Goal: Communication & Community: Participate in discussion

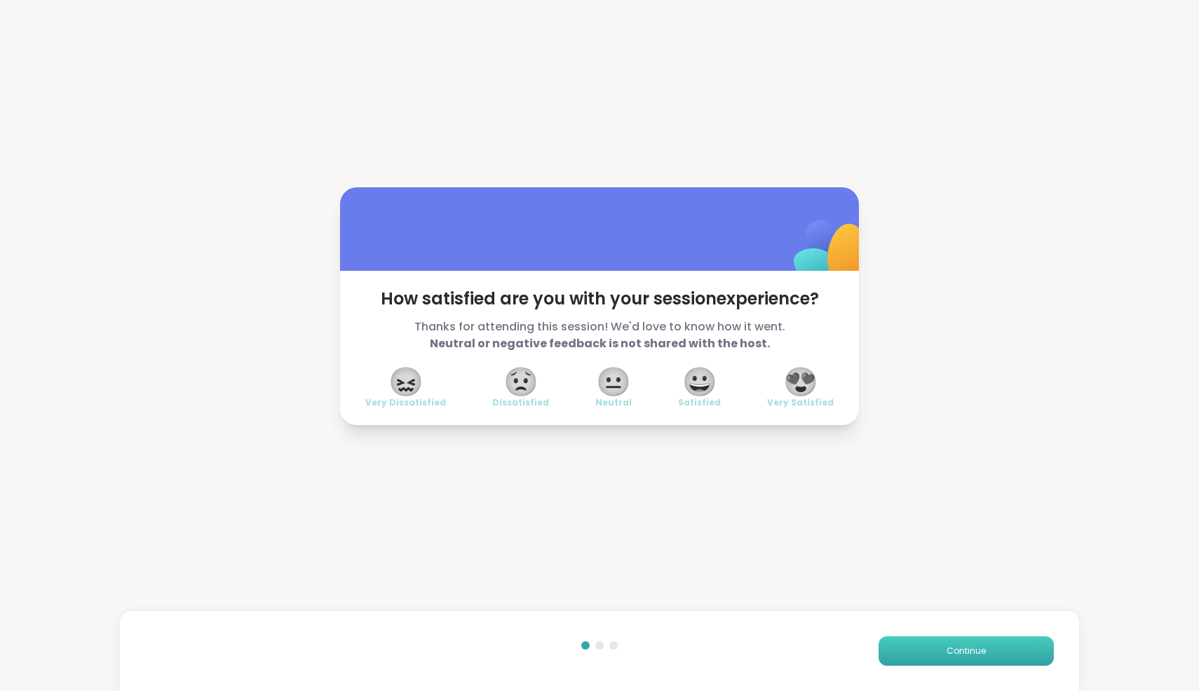
click at [976, 652] on span "Continue" at bounding box center [966, 650] width 39 height 13
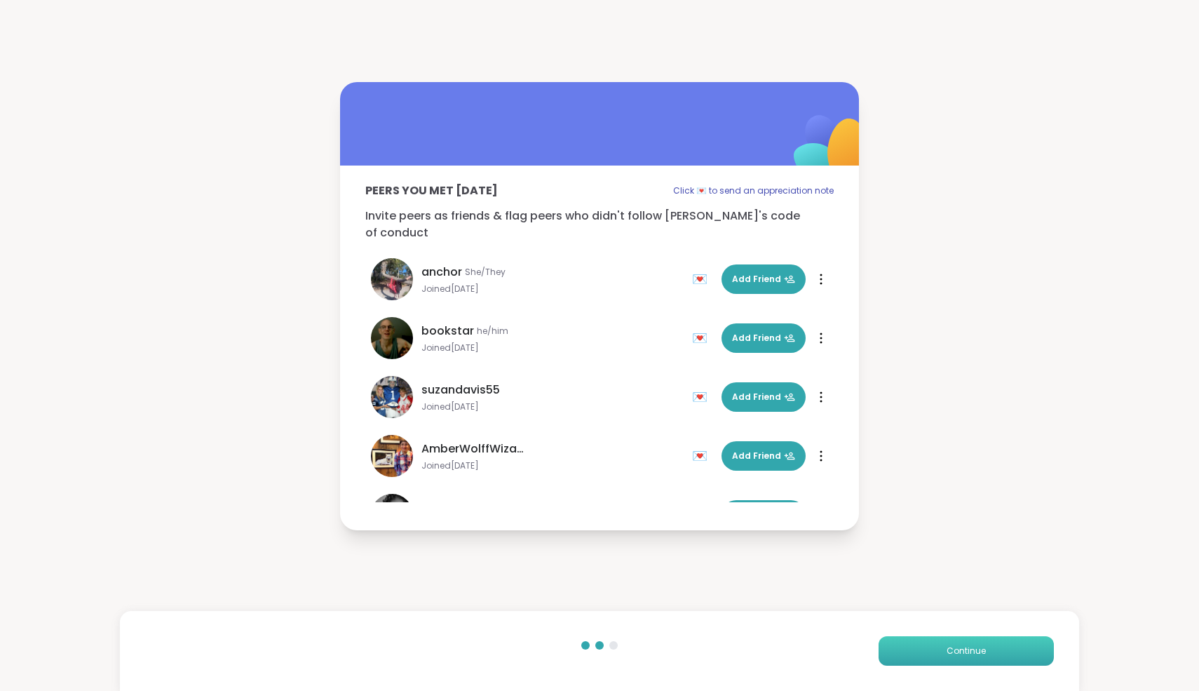
click at [976, 652] on span "Continue" at bounding box center [966, 650] width 39 height 13
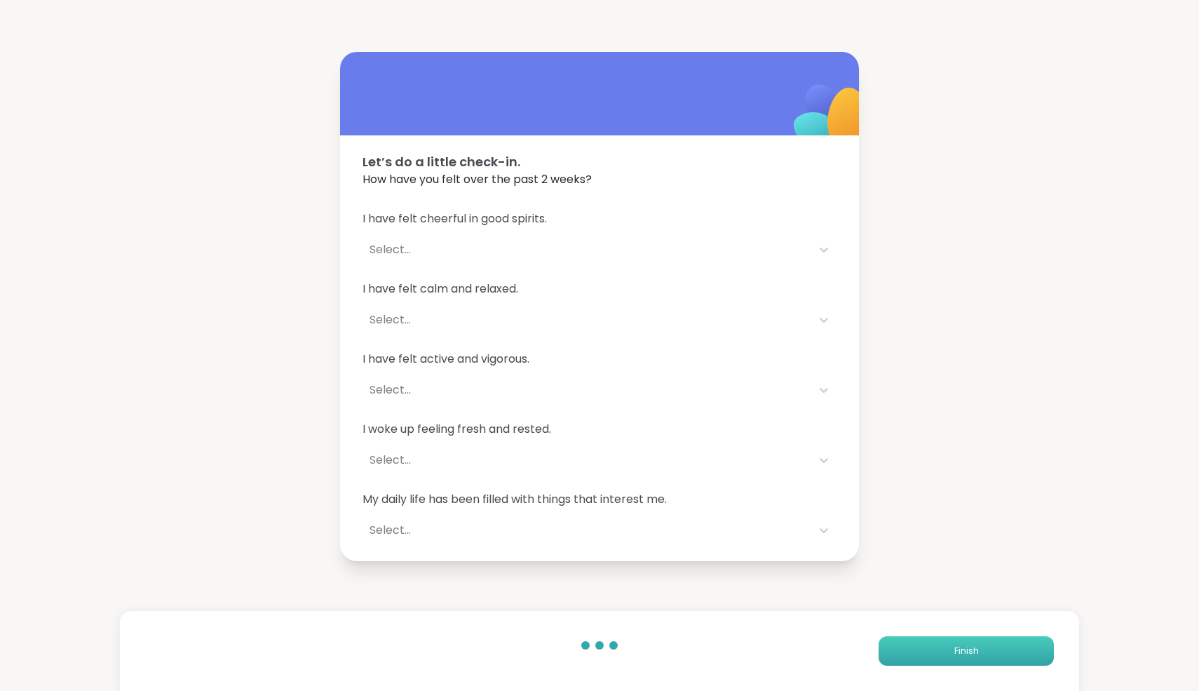
click at [976, 652] on span "Finish" at bounding box center [966, 650] width 25 height 13
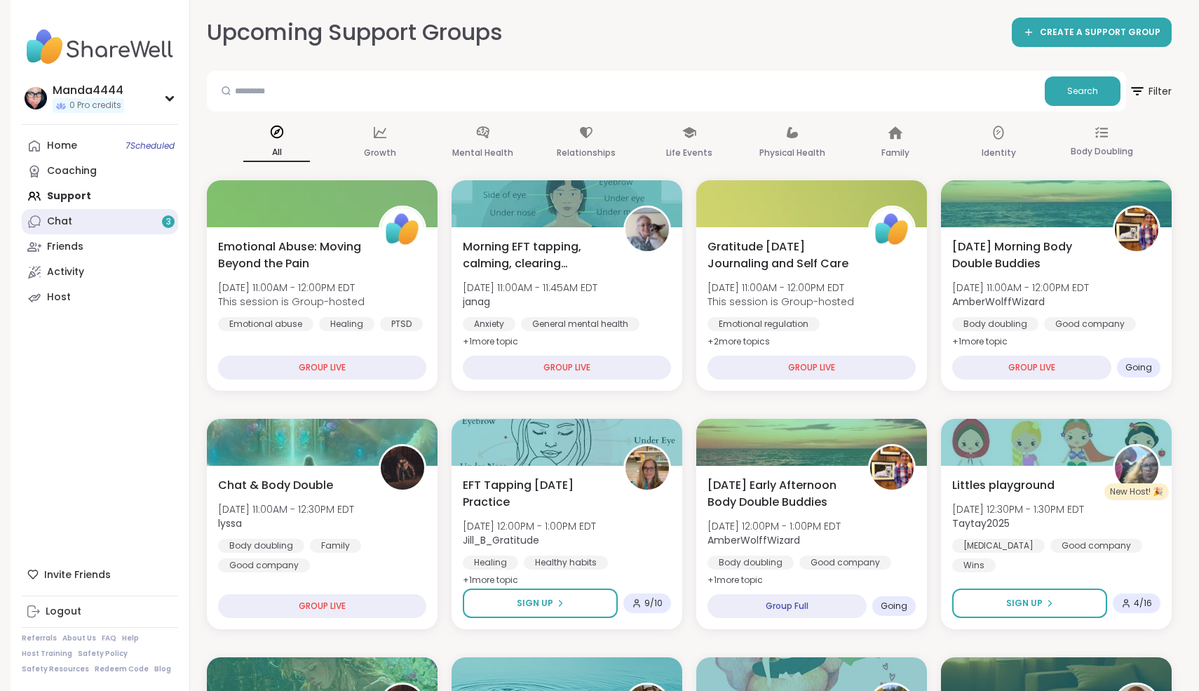
click at [113, 219] on link "Chat 3" at bounding box center [100, 221] width 156 height 25
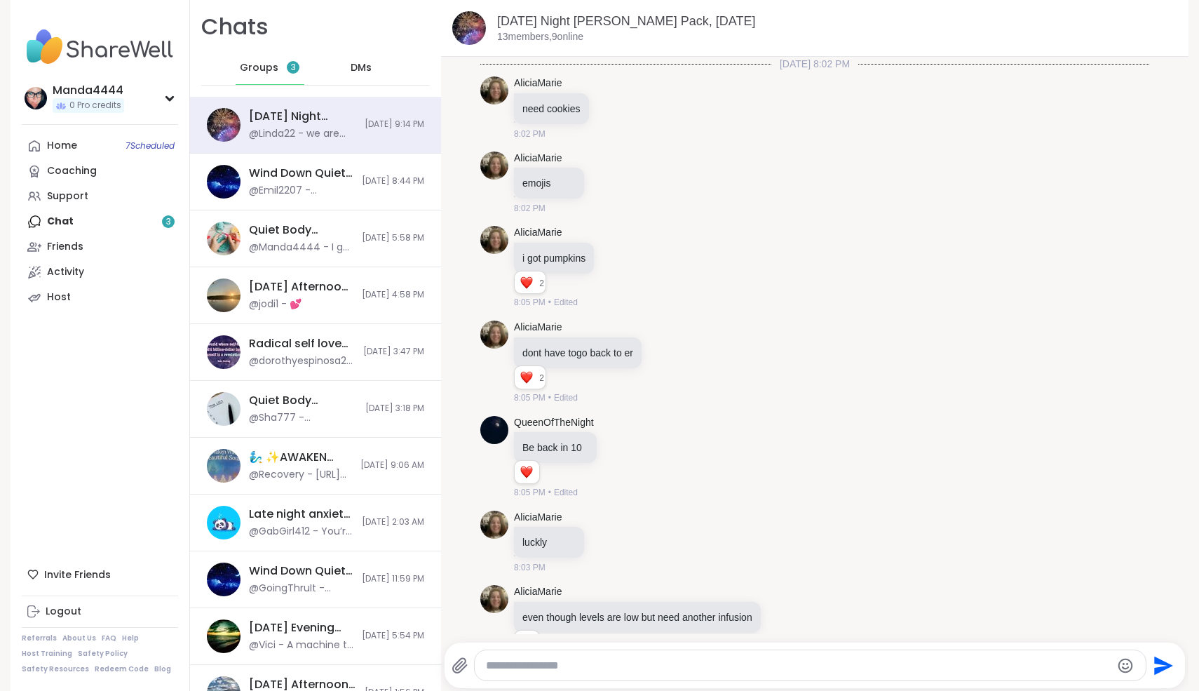
scroll to position [3247, 0]
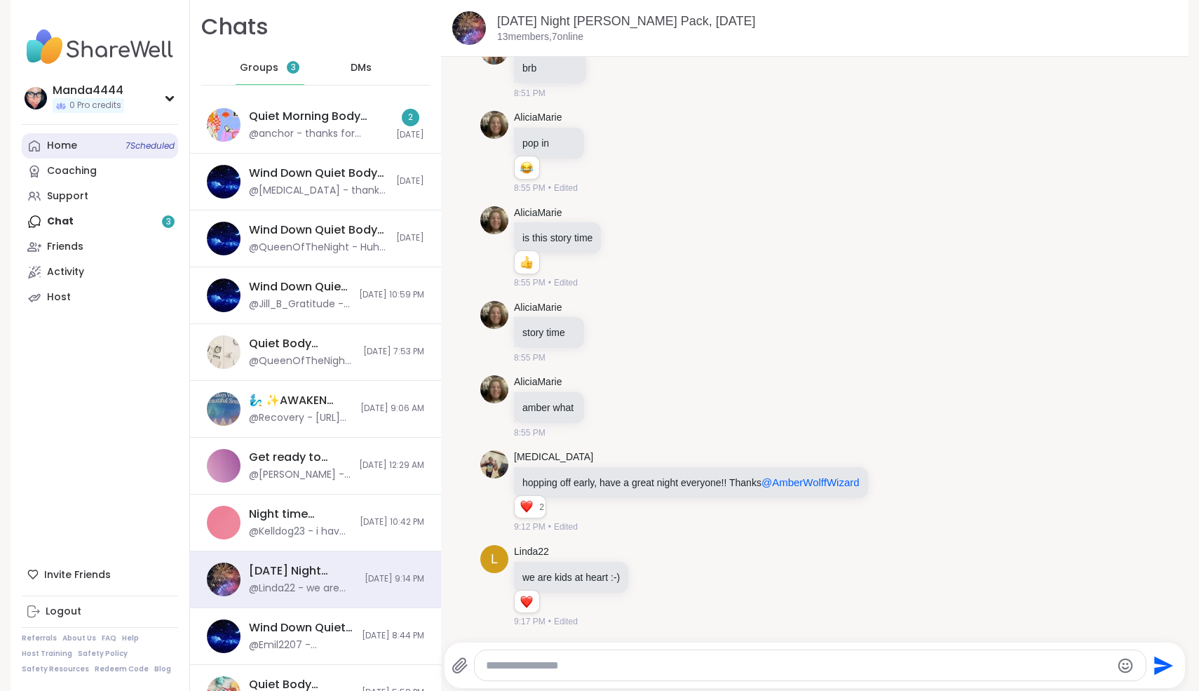
click at [74, 147] on div "Home 7 Scheduled" at bounding box center [62, 146] width 30 height 14
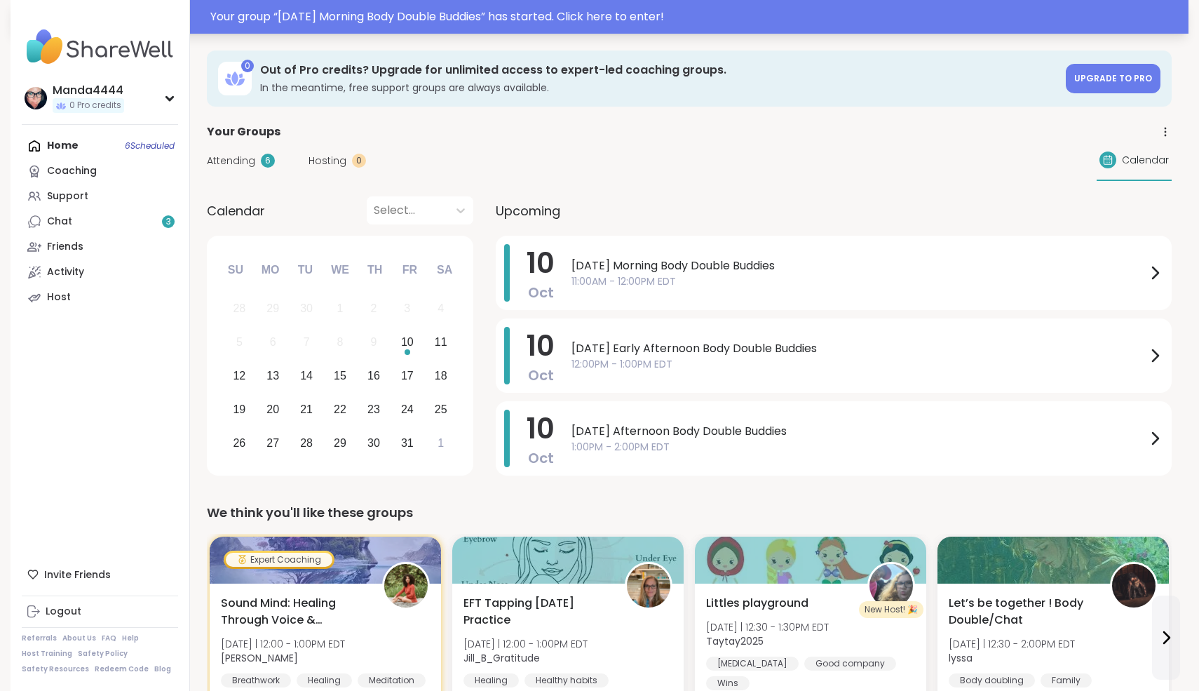
click at [604, 21] on div "Your group “ [DATE] Morning Body Double Buddies ” has started. Click here to en…" at bounding box center [695, 16] width 970 height 17
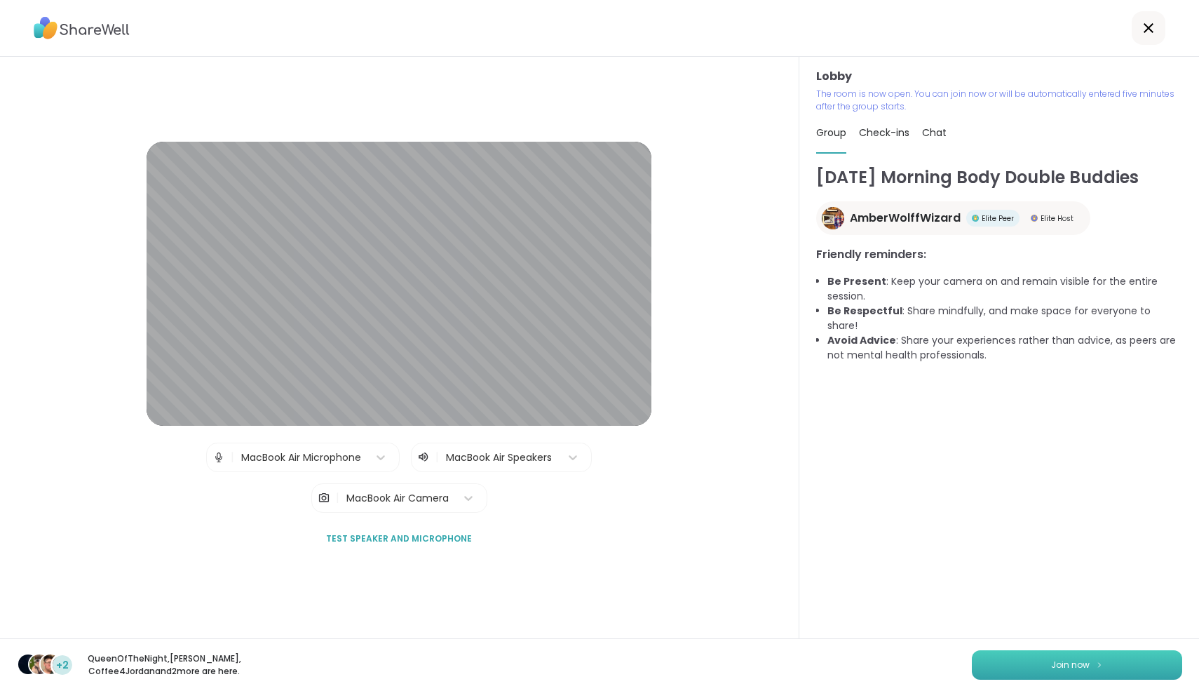
click at [1054, 654] on button "Join now" at bounding box center [1077, 664] width 210 height 29
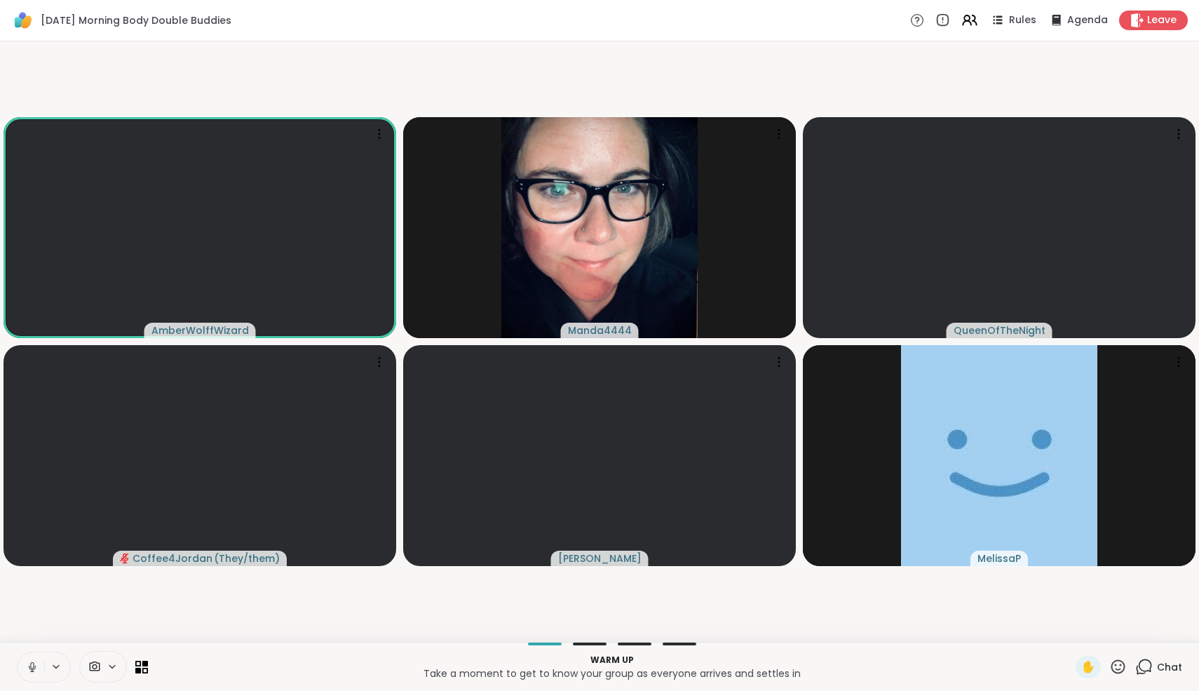
click at [29, 669] on icon at bounding box center [32, 667] width 13 height 13
